Goal: Task Accomplishment & Management: Manage account settings

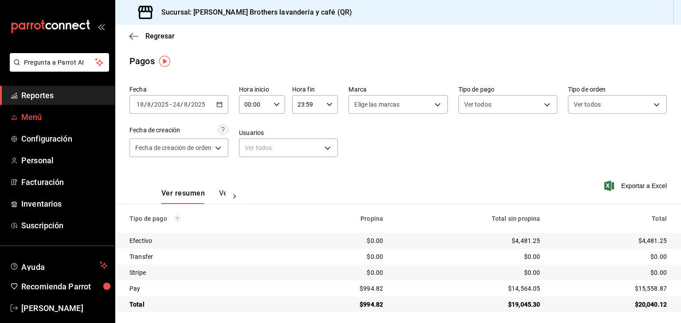
click at [39, 122] on span "Menú" at bounding box center [64, 117] width 86 height 12
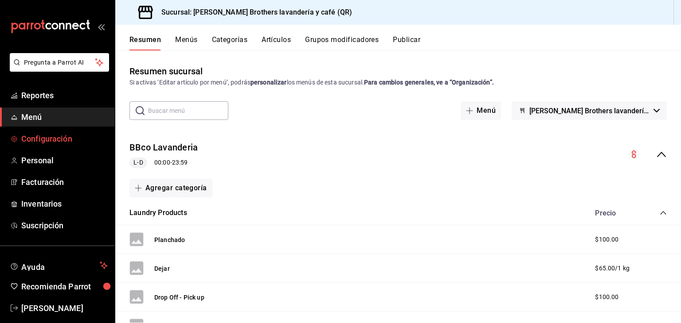
click at [52, 137] on span "Configuración" at bounding box center [64, 139] width 86 height 12
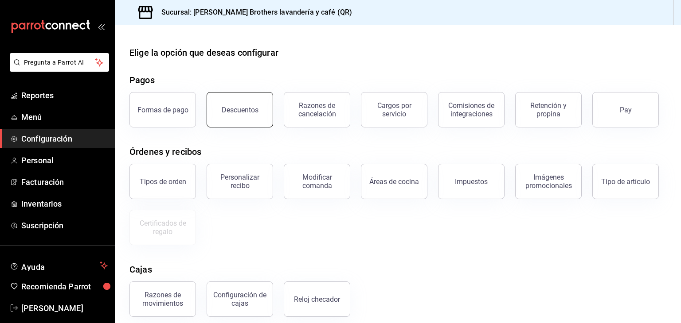
click at [233, 109] on div "Descuentos" at bounding box center [240, 110] width 37 height 8
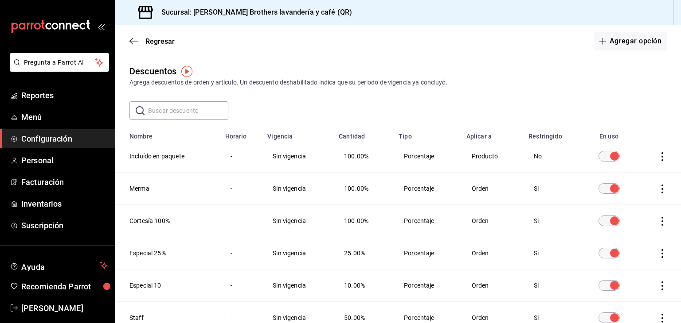
click at [339, 160] on icon "actions" at bounding box center [662, 156] width 9 height 9
drag, startPoint x: 633, startPoint y: 144, endPoint x: 541, endPoint y: 93, distance: 106.1
click at [339, 93] on div "Duplicar Eliminar" at bounding box center [340, 161] width 681 height 323
click at [172, 160] on div at bounding box center [340, 161] width 681 height 323
drag, startPoint x: 172, startPoint y: 160, endPoint x: 443, endPoint y: 127, distance: 273.1
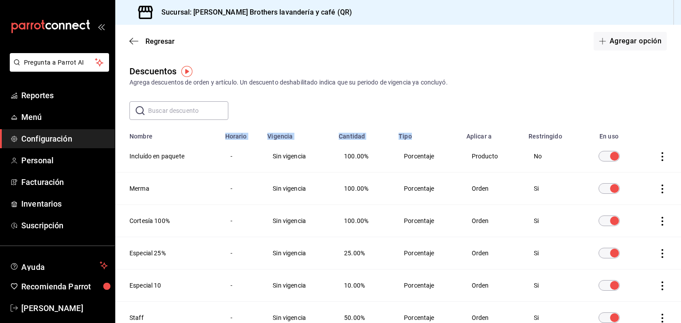
click at [339, 127] on div "Descuentos Agrega descuentos de orden y artículo. Un descuento deshabilitado in…" at bounding box center [397, 215] width 565 height 301
click at [339, 159] on td "Producto" at bounding box center [492, 156] width 62 height 32
click at [339, 164] on td "Porcentaje" at bounding box center [427, 156] width 68 height 32
click at [300, 161] on td "Sin vigencia" at bounding box center [297, 156] width 71 height 32
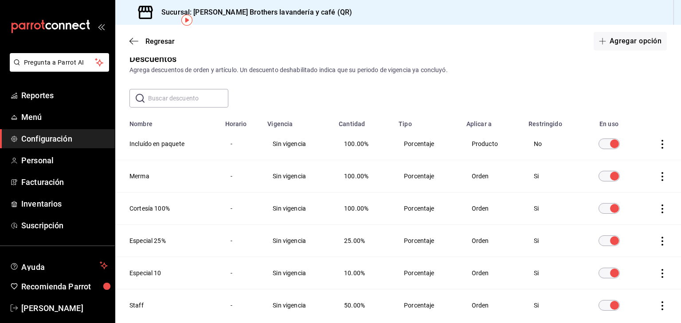
scroll to position [16, 0]
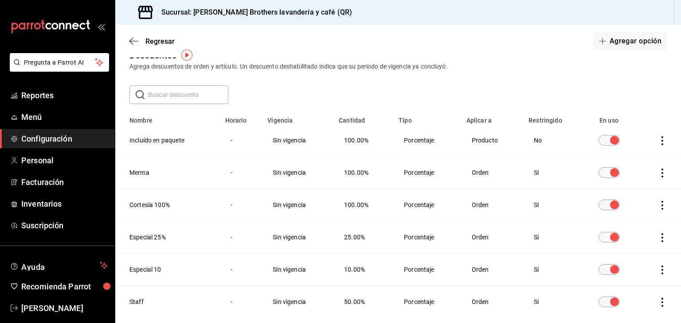
click at [339, 137] on icon "actions" at bounding box center [662, 140] width 9 height 9
click at [339, 36] on div at bounding box center [340, 161] width 681 height 323
click at [339, 39] on button "Agregar opción" at bounding box center [629, 41] width 73 height 19
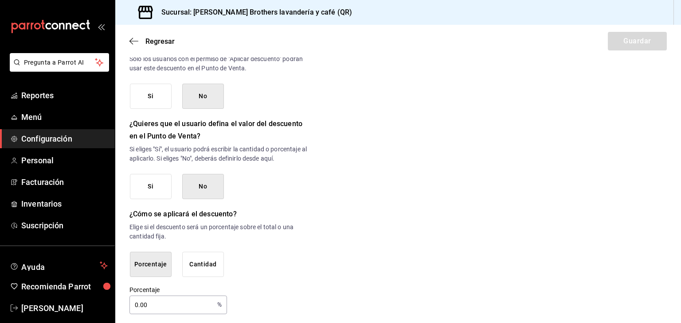
scroll to position [417, 0]
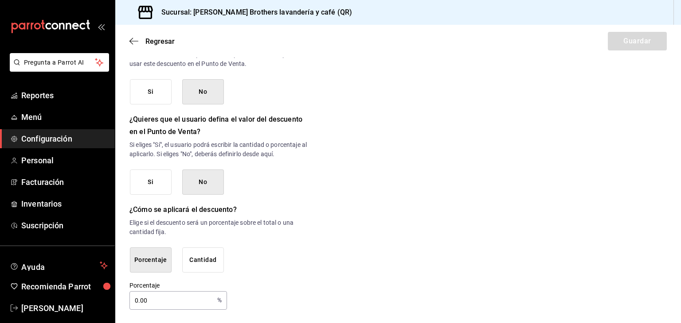
type input "Incluíudo Paquete"
click at [150, 304] on input "0.00" at bounding box center [171, 301] width 84 height 18
type input "10"
click at [278, 215] on h6 "¿Cómo se aplicará el descuento?" at bounding box center [218, 210] width 179 height 12
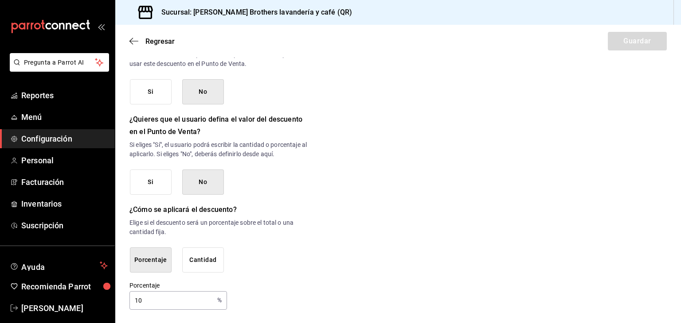
click at [160, 252] on button "Porcentaje" at bounding box center [151, 260] width 42 height 25
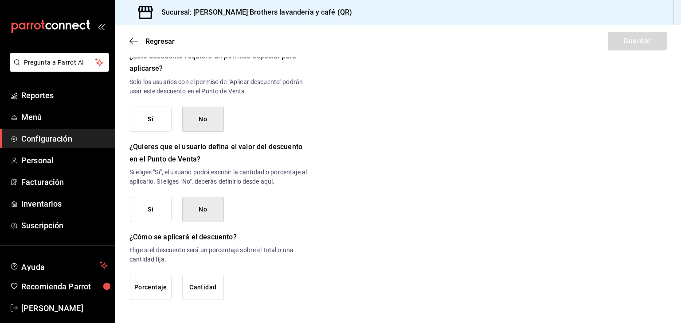
scroll to position [389, 0]
click at [165, 281] on button "Porcentaje" at bounding box center [151, 288] width 42 height 25
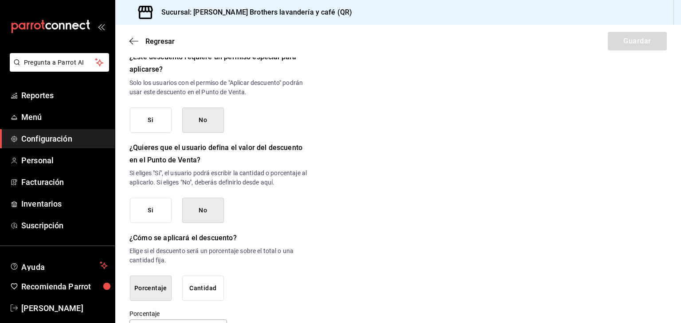
scroll to position [417, 0]
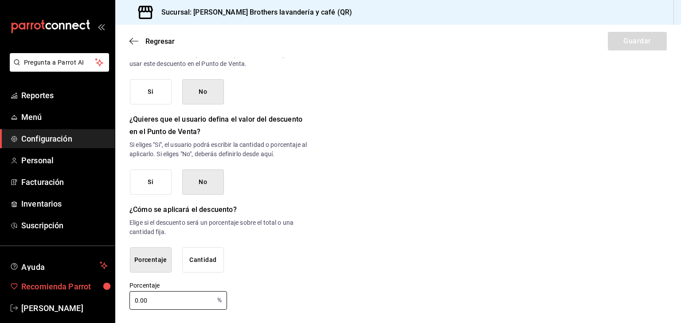
drag, startPoint x: 164, startPoint y: 298, endPoint x: 36, endPoint y: 295, distance: 128.1
click at [36, 295] on div "Pregunta a Parrot AI Reportes Menú Configuración Personal Facturación Inventari…" at bounding box center [340, 161] width 681 height 323
type input "10"
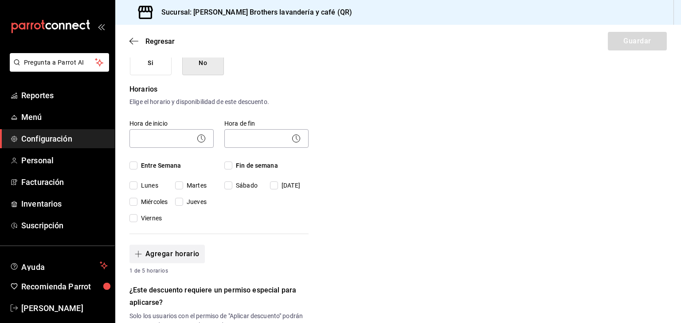
scroll to position [155, 0]
click at [148, 130] on body "Pregunta a Parrot AI Reportes Menú Configuración Personal Facturación Inventari…" at bounding box center [340, 161] width 681 height 323
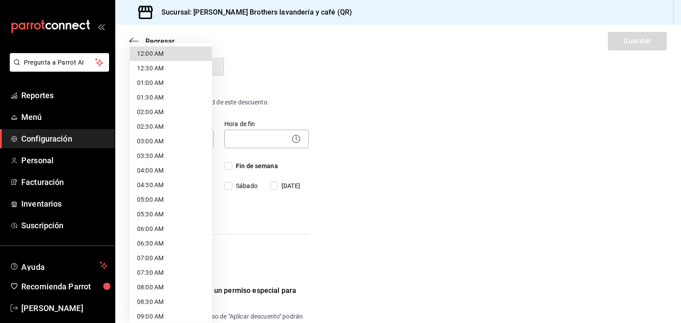
click at [144, 318] on li "09:00 AM" at bounding box center [171, 317] width 82 height 15
type input "09:00"
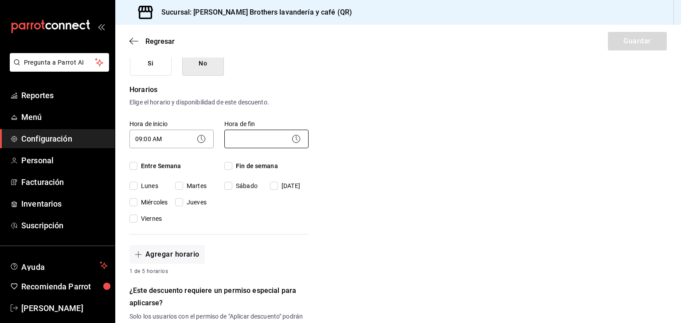
click at [275, 135] on body "Pregunta a Parrot AI Reportes Menú Configuración Personal Facturación Inventari…" at bounding box center [340, 161] width 681 height 323
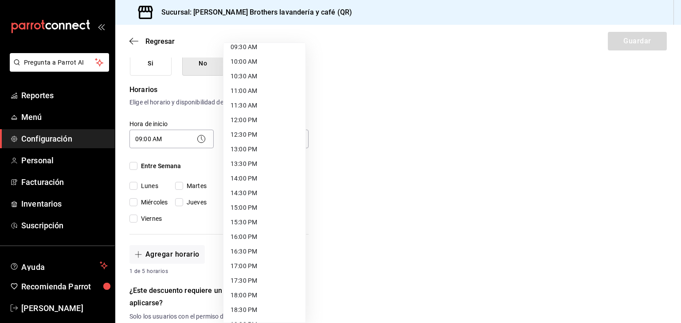
scroll to position [285, 0]
click at [246, 295] on li "18:00 PM" at bounding box center [264, 295] width 82 height 15
type input "18:00"
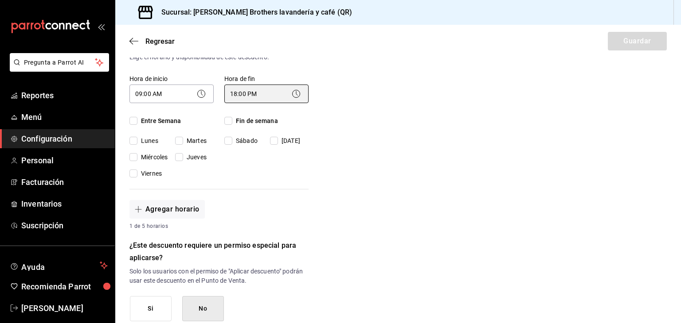
scroll to position [200, 0]
click at [134, 140] on input "Lunes" at bounding box center [133, 140] width 8 height 8
click at [133, 140] on input "Lunes" at bounding box center [133, 140] width 8 height 8
checkbox input "false"
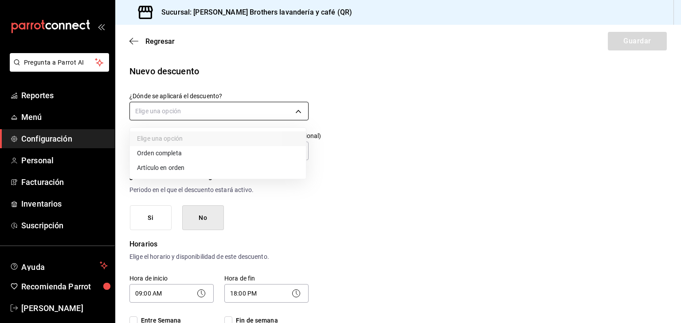
click at [203, 113] on body "Pregunta a Parrot AI Reportes Menú Configuración Personal Facturación Inventari…" at bounding box center [340, 161] width 681 height 323
click at [172, 167] on li "Artículo en orden" at bounding box center [218, 168] width 176 height 15
type input "ORDER_ITEM"
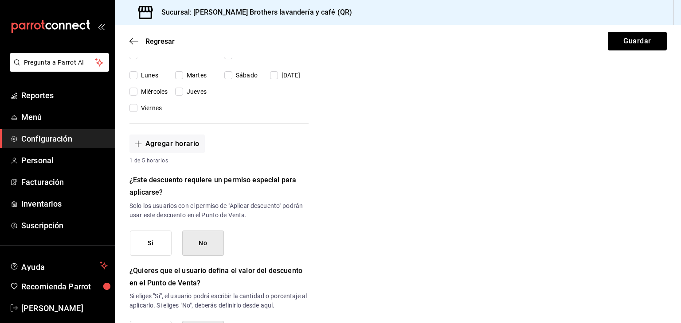
scroll to position [417, 0]
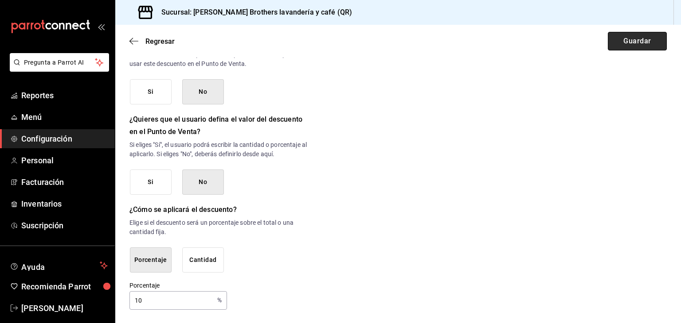
click at [339, 41] on button "Guardar" at bounding box center [637, 41] width 59 height 19
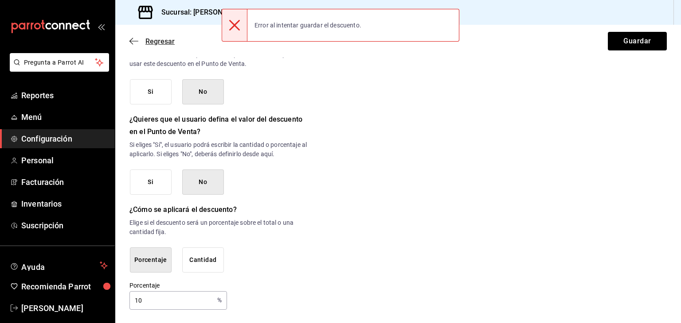
click at [137, 43] on icon "button" at bounding box center [133, 41] width 9 height 8
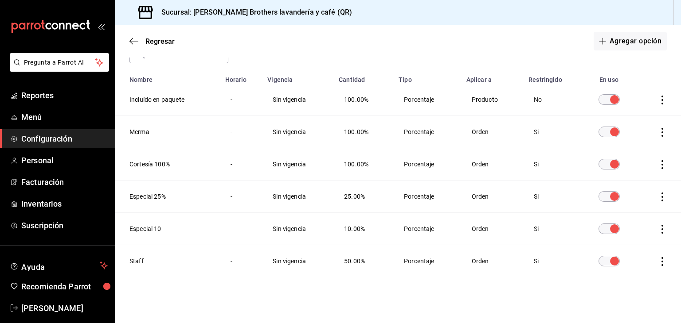
scroll to position [57, 0]
click at [339, 103] on icon "actions" at bounding box center [662, 100] width 9 height 9
click at [339, 113] on span "Eliminar" at bounding box center [623, 112] width 23 height 7
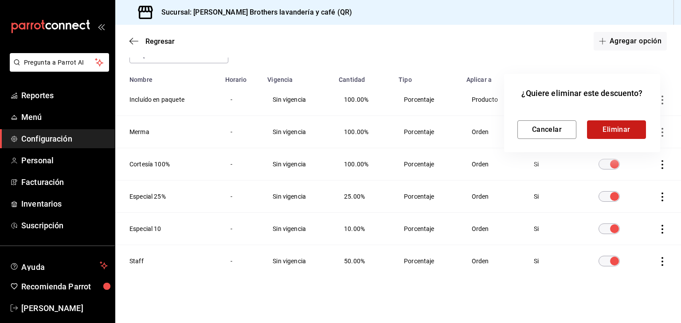
click at [339, 128] on button "Eliminar" at bounding box center [616, 130] width 59 height 19
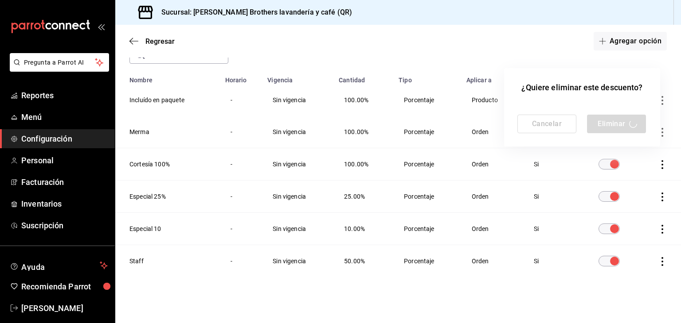
scroll to position [24, 0]
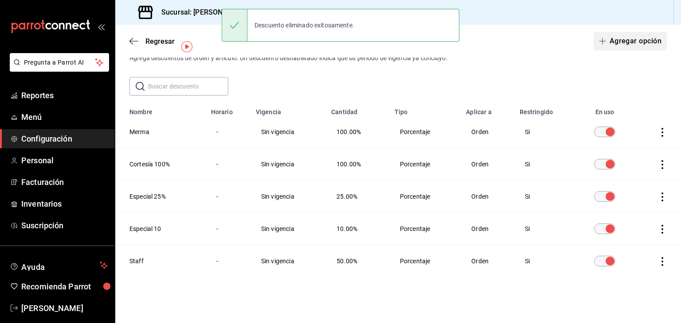
click at [339, 39] on button "Agregar opción" at bounding box center [629, 41] width 73 height 19
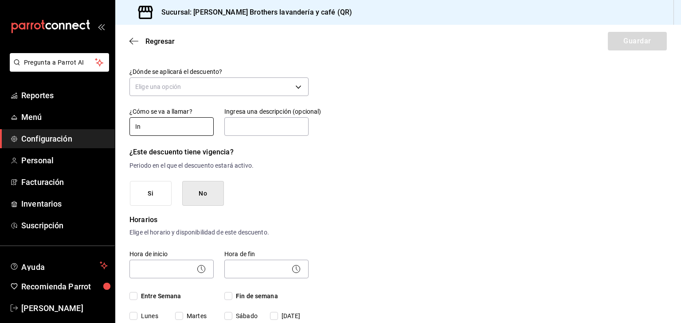
type input "Incluído en paquete"
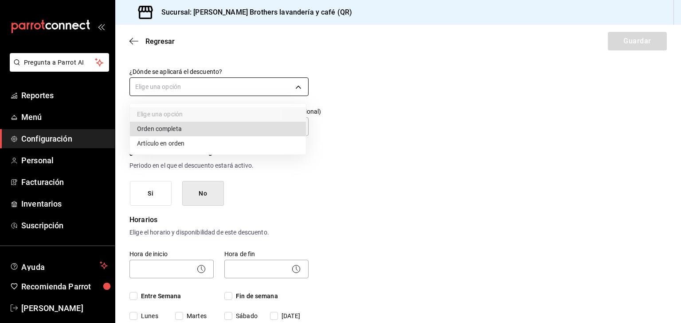
click at [187, 82] on body "Pregunta a Parrot AI Reportes Menú Configuración Personal Facturación Inventari…" at bounding box center [340, 161] width 681 height 323
click at [183, 143] on li "Artículo en orden" at bounding box center [218, 143] width 176 height 15
type input "ORDER_ITEM"
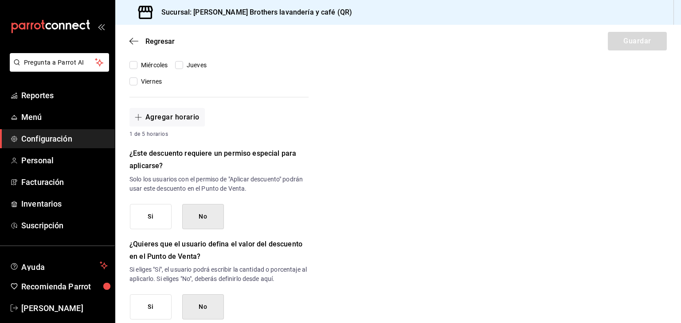
scroll to position [417, 0]
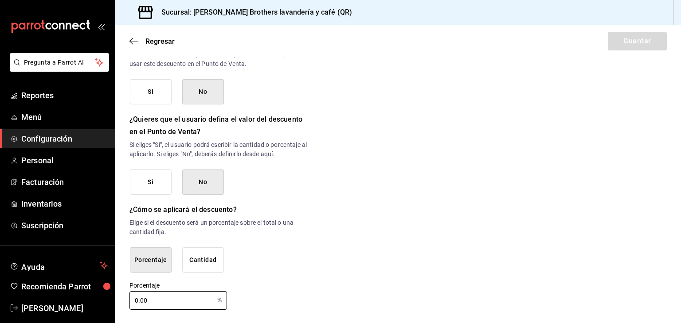
drag, startPoint x: 152, startPoint y: 296, endPoint x: 0, endPoint y: 245, distance: 160.3
click at [0, 245] on div "Pregunta a Parrot AI Reportes Menú Configuración Personal Facturación Inventari…" at bounding box center [340, 161] width 681 height 323
type input "10"
click at [256, 252] on div "Porcentaje Cantidad" at bounding box center [219, 260] width 179 height 25
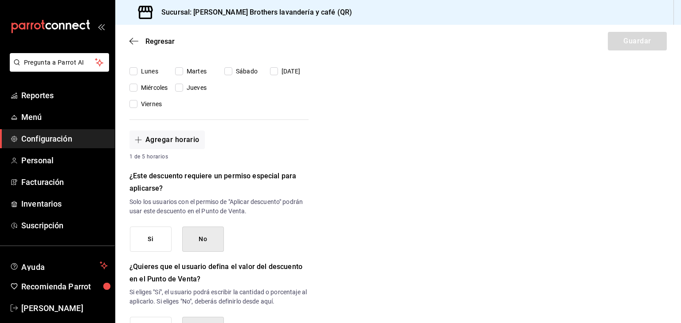
scroll to position [213, 0]
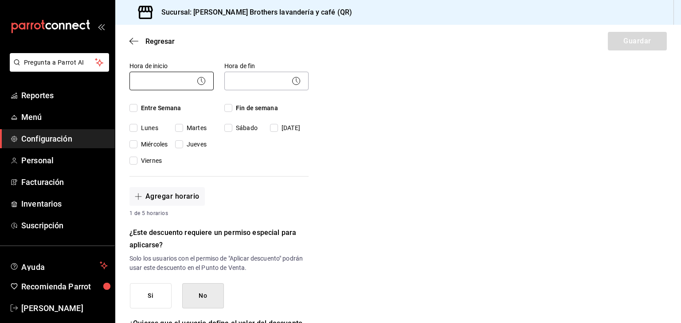
click at [159, 89] on body "Pregunta a Parrot AI Reportes Menú Configuración Personal Facturación Inventari…" at bounding box center [340, 161] width 681 height 323
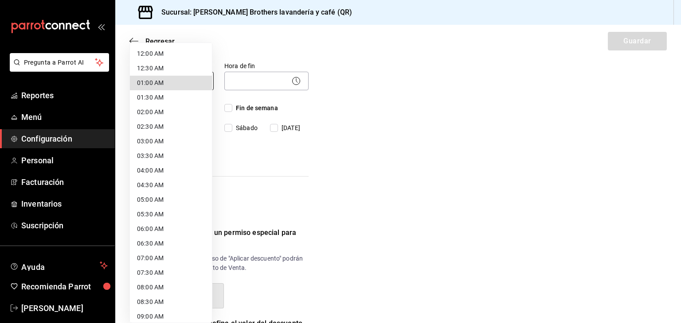
scroll to position [1, 0]
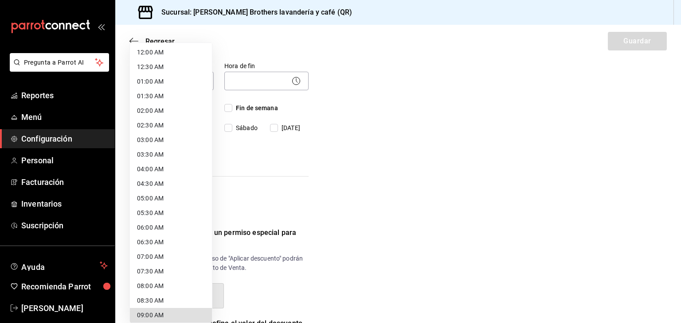
click at [170, 316] on li "09:00 AM" at bounding box center [171, 315] width 82 height 15
type input "09:00"
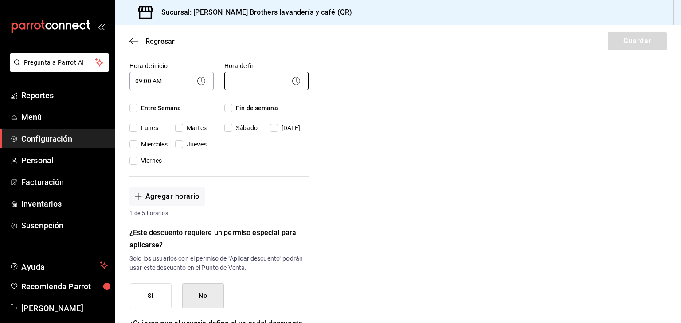
click at [261, 81] on body "Pregunta a Parrot AI Reportes Menú Configuración Personal Facturación Inventari…" at bounding box center [340, 161] width 681 height 323
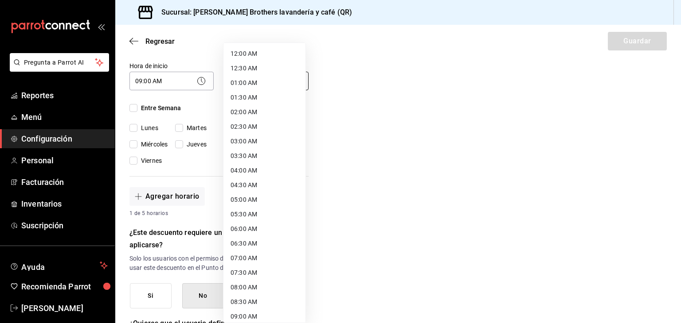
scroll to position [397, 0]
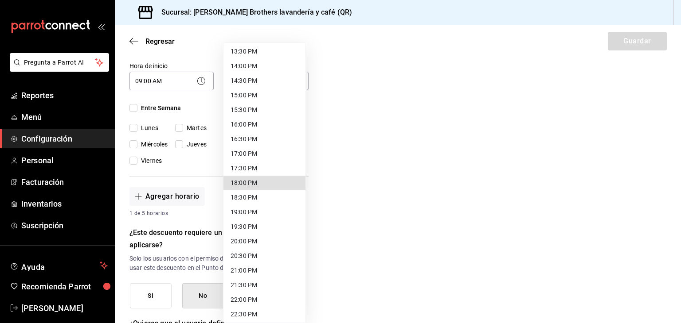
click at [235, 185] on li "18:00 PM" at bounding box center [264, 183] width 82 height 15
type input "18:00"
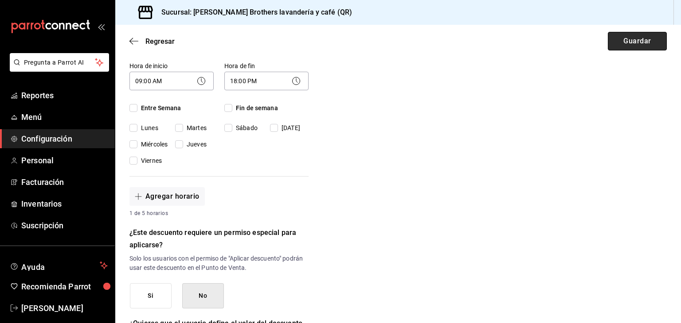
click at [339, 40] on button "Guardar" at bounding box center [637, 41] width 59 height 19
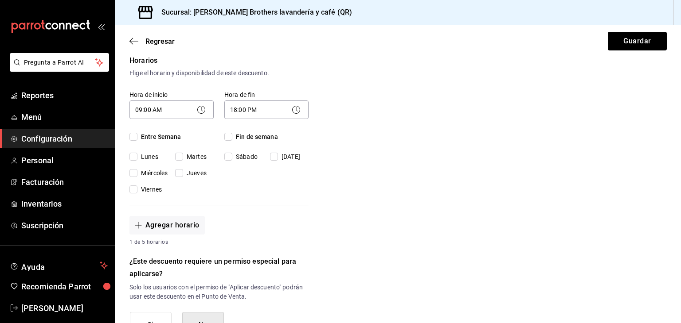
scroll to position [184, 0]
drag, startPoint x: 134, startPoint y: 156, endPoint x: 135, endPoint y: 107, distance: 49.6
click at [135, 107] on div "Hora de inicio 09:00 AM 09:00 Entre Semana [DATE] [DATE] [DATE] [DATE] [DATE]" at bounding box center [166, 137] width 95 height 114
click at [133, 136] on input "Entre Semana" at bounding box center [133, 137] width 8 height 8
checkbox input "true"
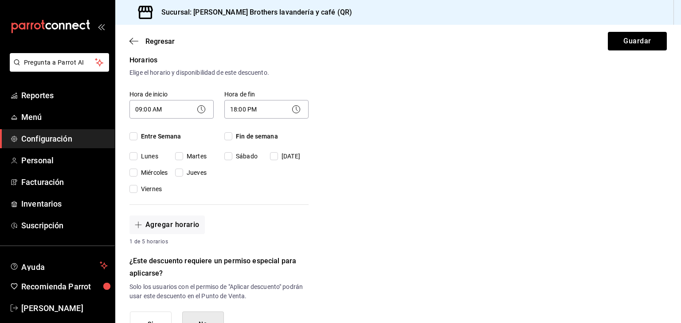
checkbox input "true"
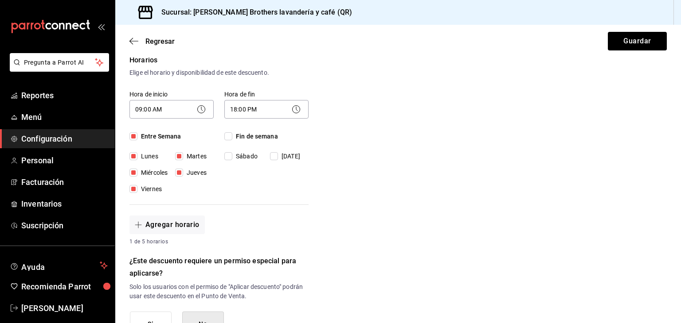
click at [227, 137] on input "Fin de semana" at bounding box center [228, 137] width 8 height 8
checkbox input "true"
click at [339, 38] on button "Guardar" at bounding box center [637, 41] width 59 height 19
